Goal: Task Accomplishment & Management: Use online tool/utility

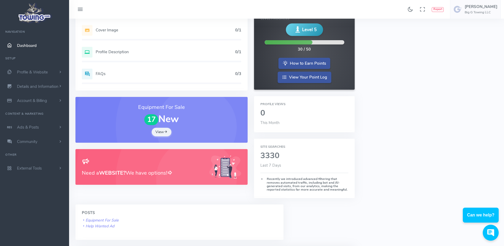
scroll to position [83, 0]
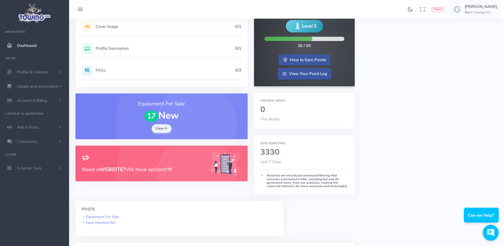
click at [130, 170] on h3 "Need a WEBSITE? We have options!" at bounding box center [142, 169] width 121 height 8
click at [157, 167] on h3 "Need a WEBSITE? We have options!" at bounding box center [142, 169] width 121 height 8
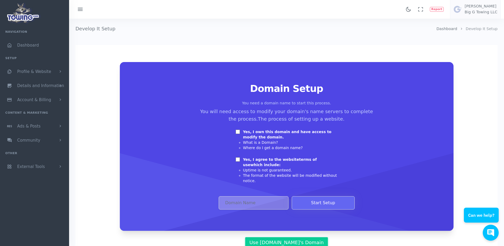
click at [237, 131] on input "Yes, I own this domain and have access to modify the domain." at bounding box center [238, 131] width 4 height 4
checkbox input "true"
click at [236, 159] on input "Yes, I agree to the website terms of use which include:" at bounding box center [238, 159] width 4 height 4
checkbox input "true"
click at [234, 196] on input "Domain Address" at bounding box center [254, 202] width 70 height 13
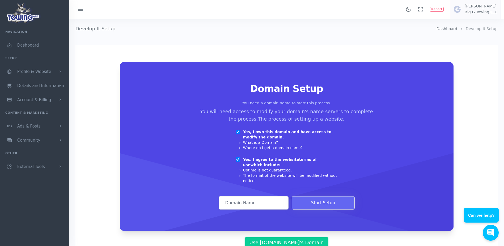
paste input "callbiggtowing.com"
click at [225, 199] on input "callbiggtowing.com" at bounding box center [254, 202] width 70 height 13
type input "callbiggtowing.com"
click at [315, 198] on button "Start Setup" at bounding box center [323, 202] width 63 height 13
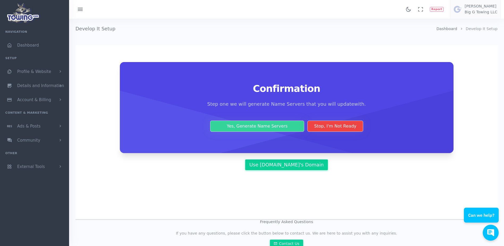
click at [250, 128] on button "Yes, Generate Name Servers" at bounding box center [257, 125] width 94 height 11
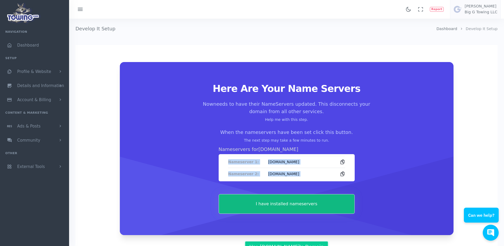
drag, startPoint x: 228, startPoint y: 162, endPoint x: 368, endPoint y: 174, distance: 141.2
click at [368, 174] on div "Here Are Your Name Servers Now needs to have their NameServers updated. This di…" at bounding box center [287, 148] width 308 height 130
copy div "Nameserver 1: ns1-06.azure-dns.com Nameserver 2: ns2-06.azure-dns.net"
